Goal: Task Accomplishment & Management: Complete application form

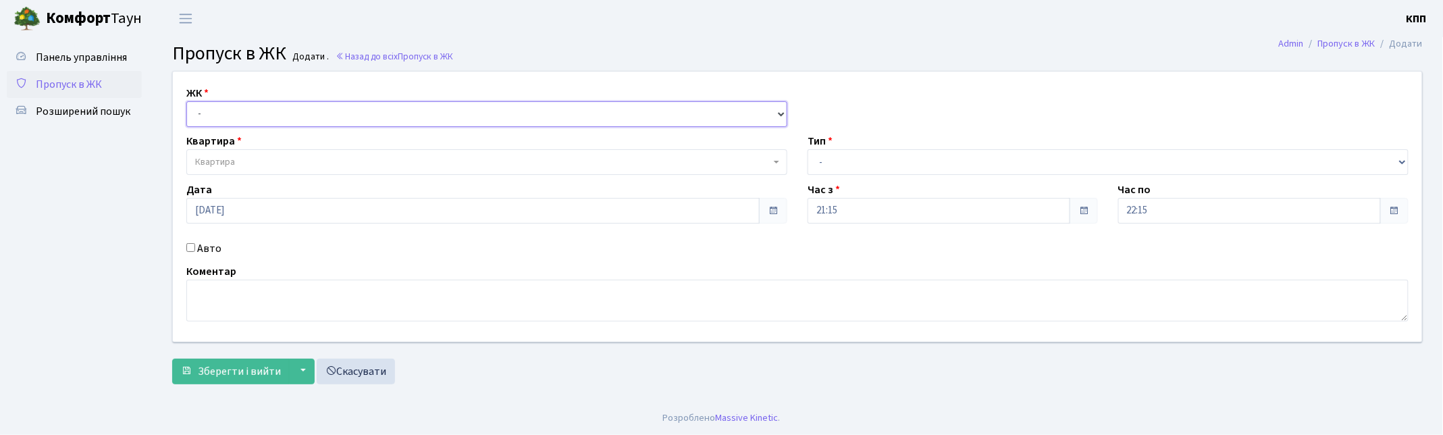
drag, startPoint x: 0, startPoint y: 0, endPoint x: 211, endPoint y: 118, distance: 241.3
click at [211, 117] on select "- КТ, вул. Регенераторна, 4 КТ2, просп. [STREET_ADDRESS] [STREET_ADDRESS] [PERS…" at bounding box center [486, 114] width 601 height 26
select select "271"
click at [186, 101] on select "- КТ, вул. Регенераторна, 4 КТ2, просп. [STREET_ADDRESS] [STREET_ADDRESS] [PERS…" at bounding box center [486, 114] width 601 height 26
select select
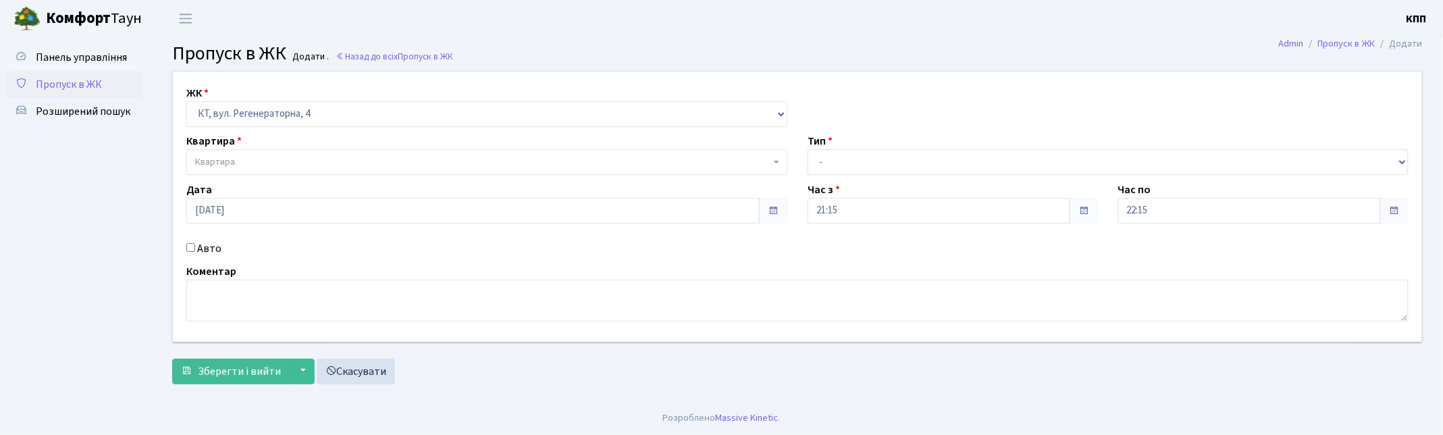
click at [217, 152] on span "Квартира" at bounding box center [486, 162] width 601 height 26
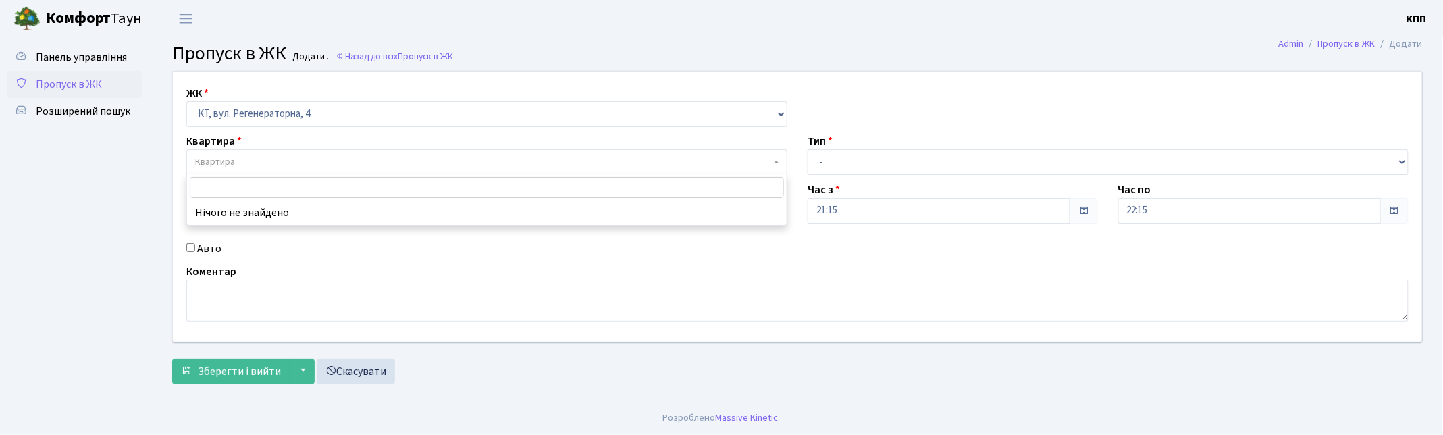
click at [80, 86] on span "Пропуск в ЖК" at bounding box center [69, 84] width 66 height 15
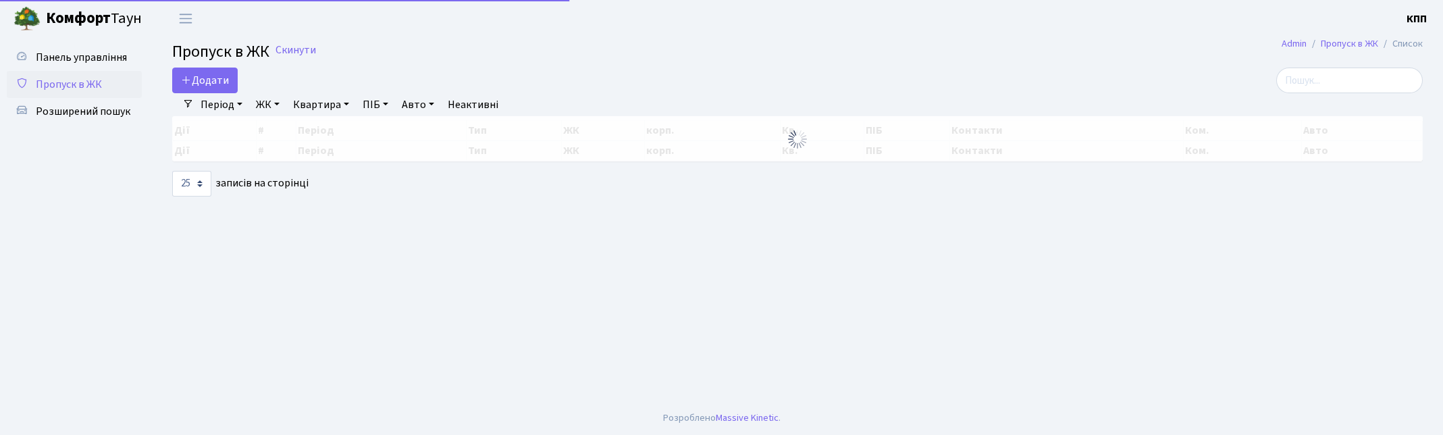
select select "25"
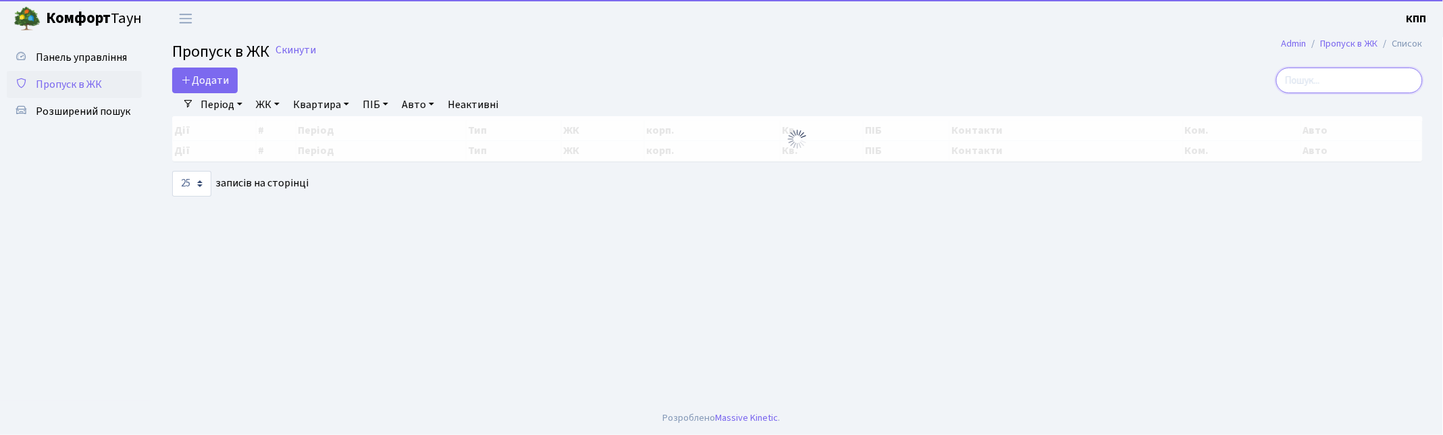
click at [1354, 78] on input "search" at bounding box center [1349, 81] width 147 height 26
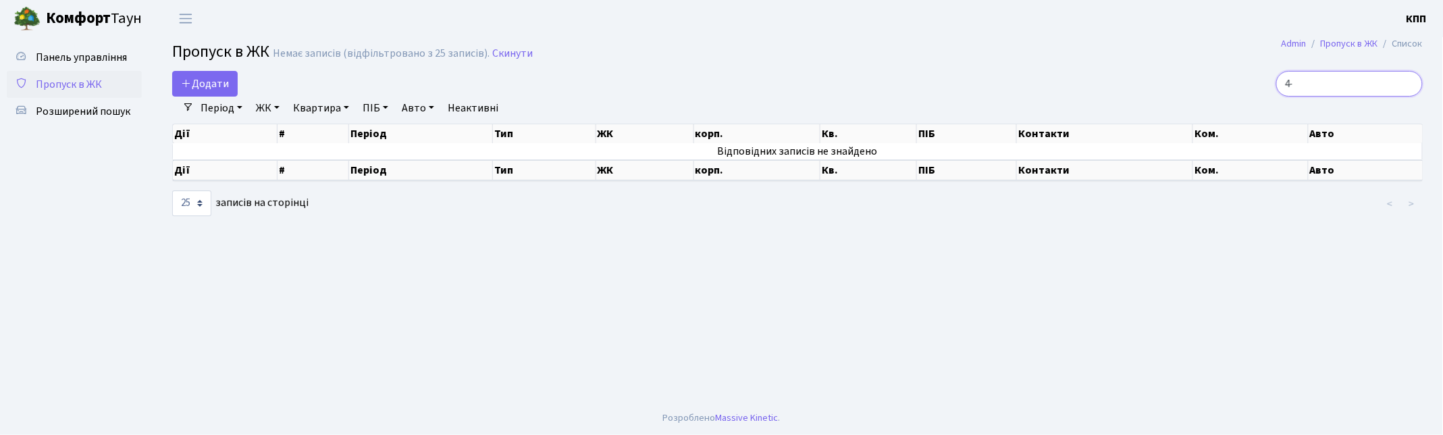
type input "4"
type input "1"
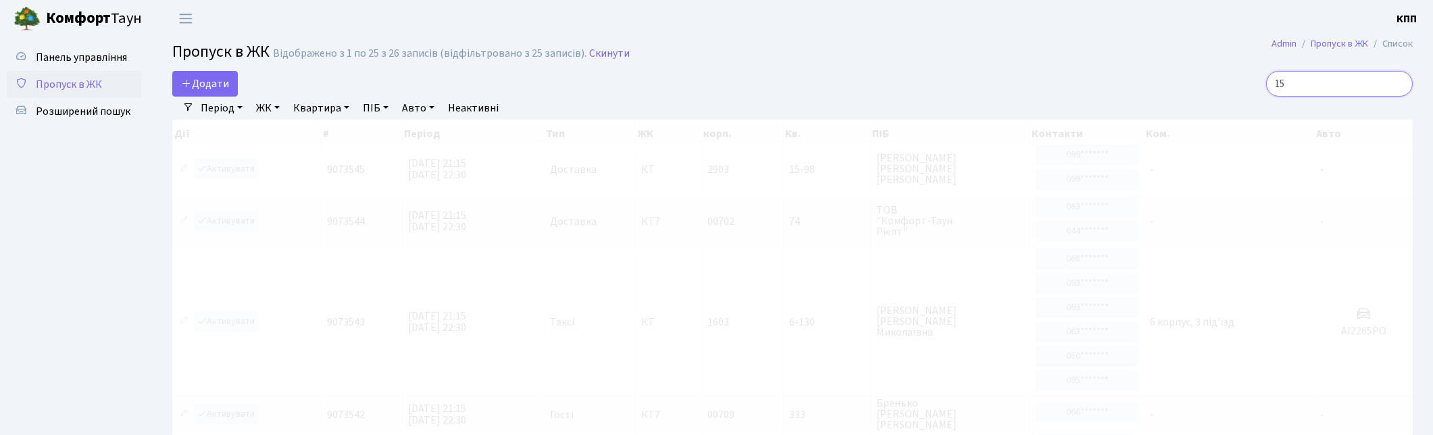
type input "1"
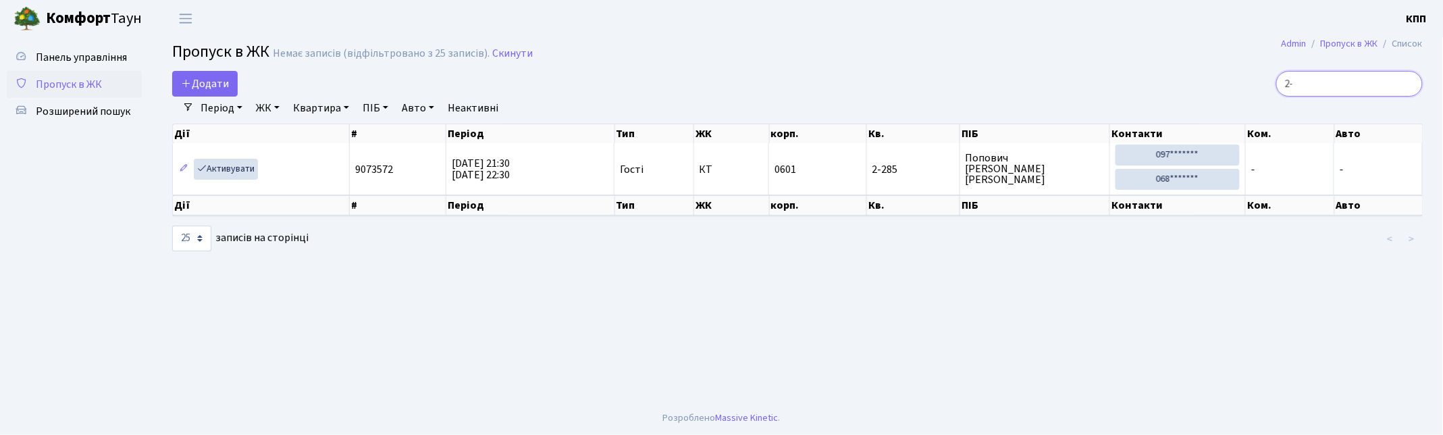
type input "2"
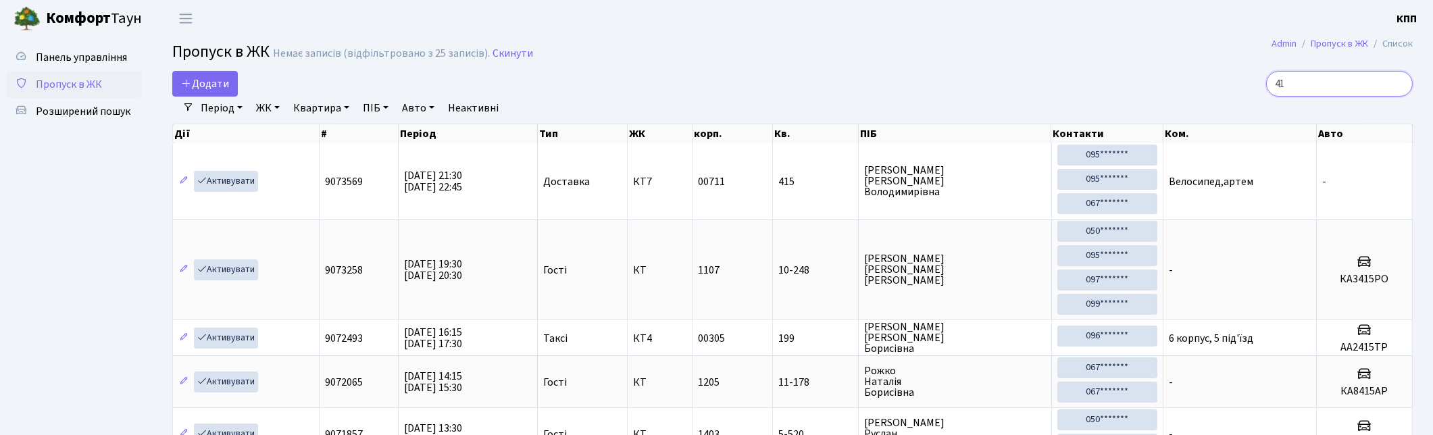
type input "4"
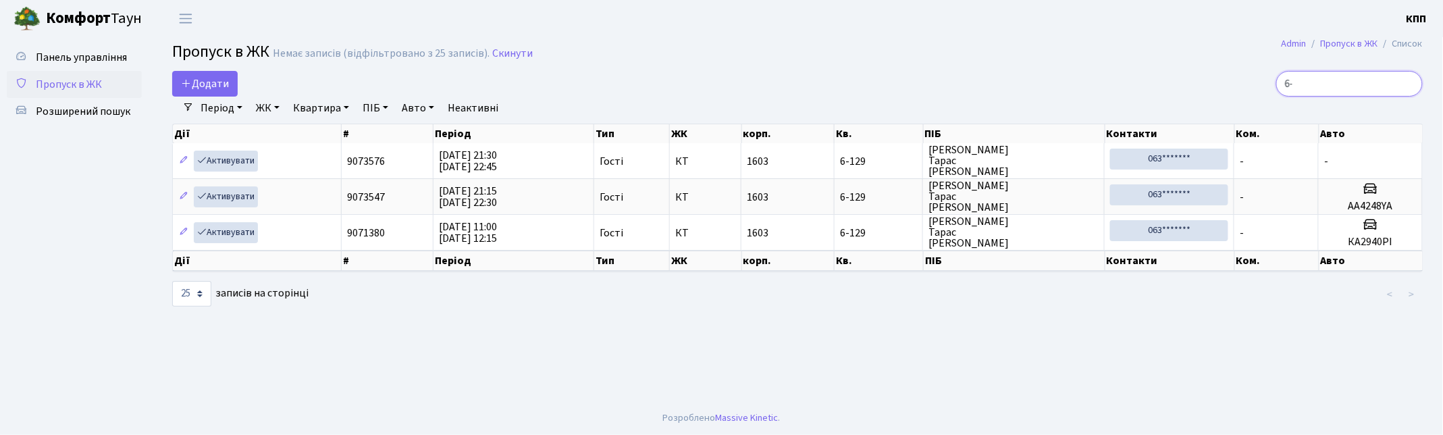
type input "6"
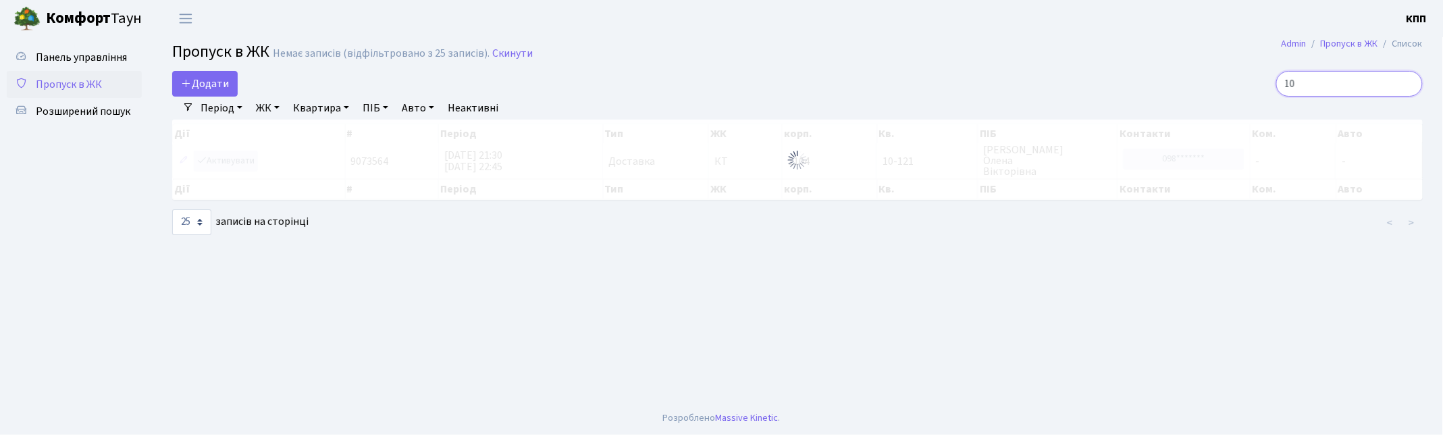
type input "1"
